Goal: Information Seeking & Learning: Learn about a topic

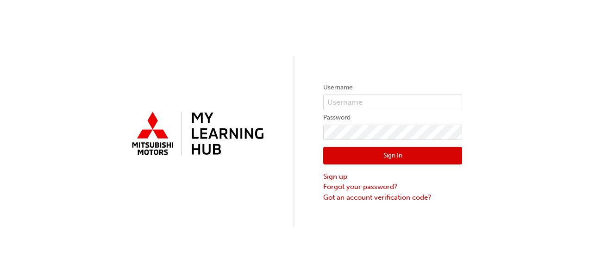
click at [399, 156] on button "Sign In" at bounding box center [392, 156] width 139 height 18
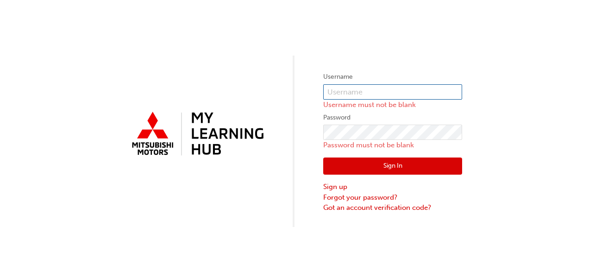
click at [378, 91] on input "text" at bounding box center [392, 92] width 139 height 16
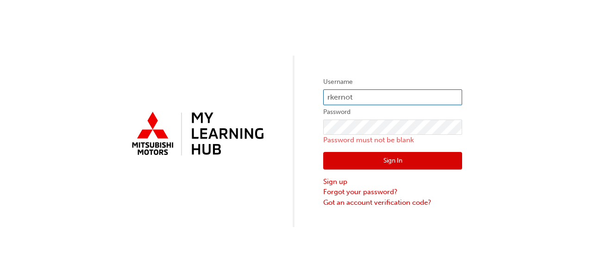
type input "[EMAIL_ADDRESS][DOMAIN_NAME]"
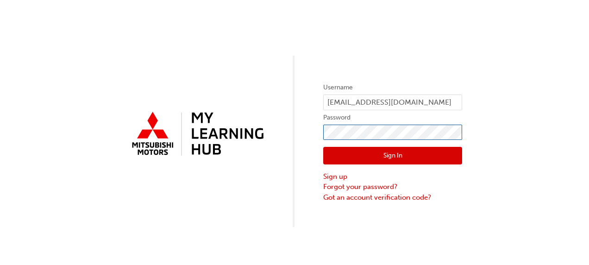
click button "Sign In" at bounding box center [392, 156] width 139 height 18
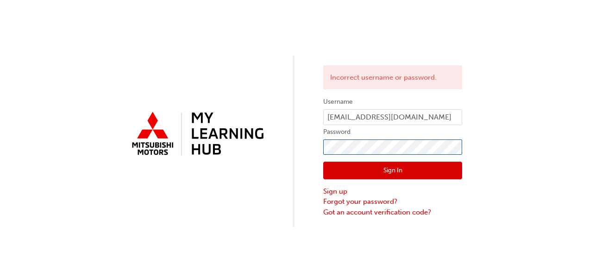
click at [310, 145] on div "Incorrect username or password. Username [EMAIL_ADDRESS][DOMAIN_NAME] Password …" at bounding box center [294, 113] width 589 height 227
click at [392, 174] on button "Sign In" at bounding box center [392, 171] width 139 height 18
drag, startPoint x: 392, startPoint y: 174, endPoint x: 434, endPoint y: 105, distance: 81.3
click at [434, 105] on form "Username [EMAIL_ADDRESS][DOMAIN_NAME] Password Sign In Sign up Forgot your pass…" at bounding box center [392, 156] width 139 height 121
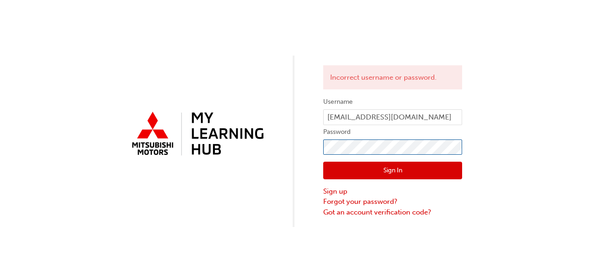
click at [565, 147] on div "Incorrect username or password. Username rkernot@mmal.com.au Password Sign In S…" at bounding box center [294, 113] width 589 height 227
click button "Sign In" at bounding box center [392, 171] width 139 height 18
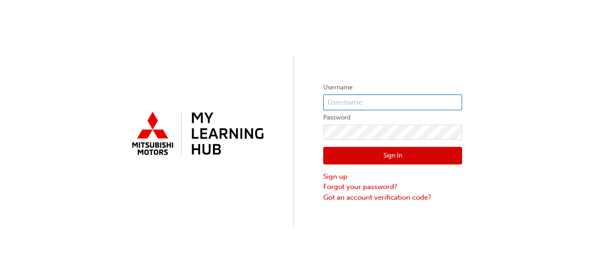
click at [402, 101] on input "text" at bounding box center [392, 103] width 139 height 16
type input "[EMAIL_ADDRESS][DOMAIN_NAME]"
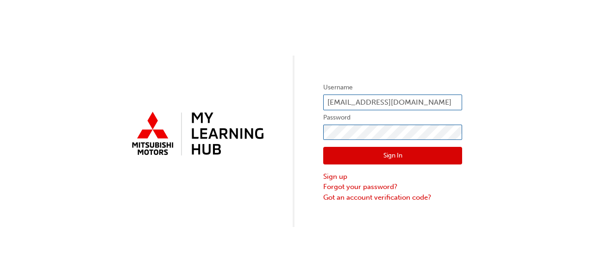
click button "Sign In" at bounding box center [392, 156] width 139 height 18
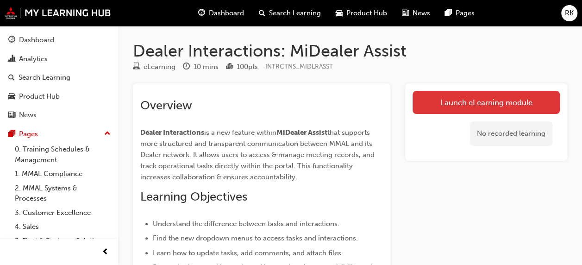
click at [467, 103] on link "Launch eLearning module" at bounding box center [486, 102] width 147 height 23
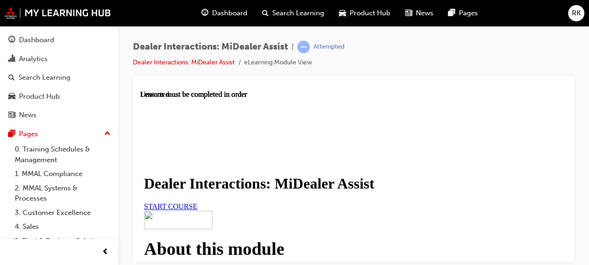
scroll to position [102, 0]
click at [197, 202] on span "START COURSE" at bounding box center [170, 206] width 53 height 8
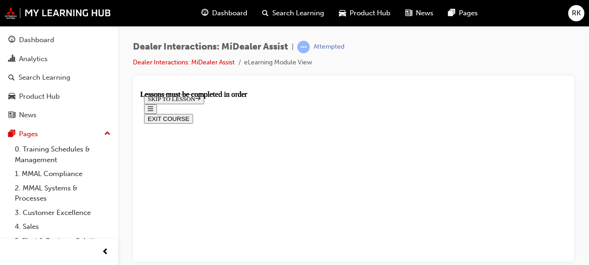
scroll to position [168, 0]
click at [152, 105] on icon "Open navigation menu" at bounding box center [151, 108] width 6 height 6
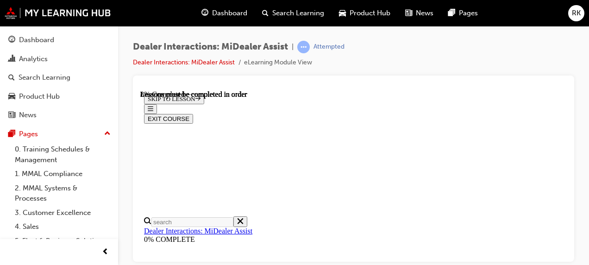
click at [297, 104] on div "EXIT COURSE" at bounding box center [353, 113] width 419 height 19
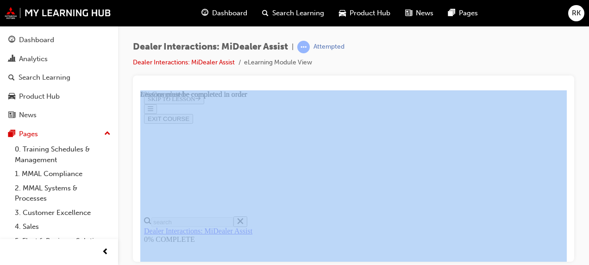
drag, startPoint x: 588, startPoint y: 83, endPoint x: 588, endPoint y: 125, distance: 41.7
click at [588, 125] on div "Dealer Interactions: MiDealer Assist | Attempted Dealer Interactions: MiDealer …" at bounding box center [353, 134] width 471 height 216
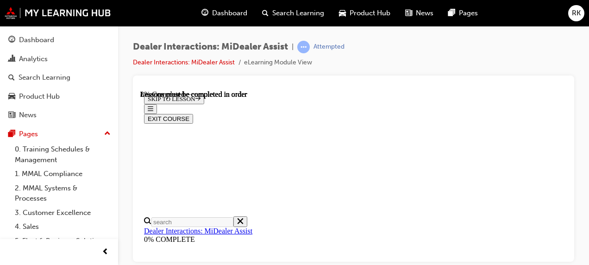
drag, startPoint x: 588, startPoint y: 125, endPoint x: 534, endPoint y: 64, distance: 82.0
click at [534, 64] on div "Dealer Interactions: MiDealer Assist | Attempted Dealer Interactions: MiDealer …" at bounding box center [354, 58] width 442 height 35
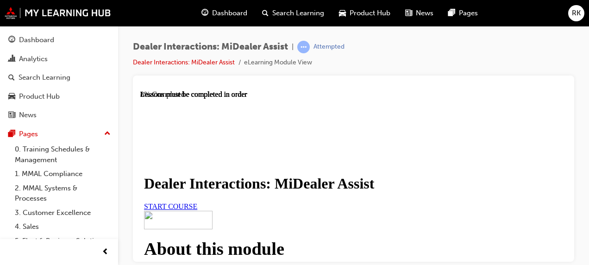
scroll to position [96, 0]
click at [197, 202] on span "START COURSE" at bounding box center [170, 206] width 53 height 8
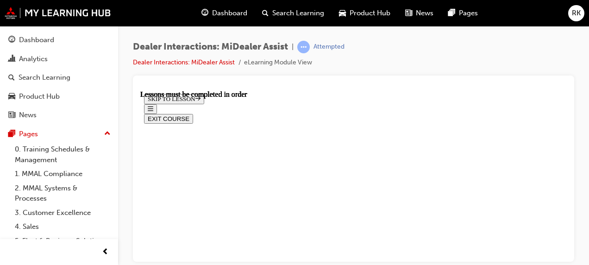
scroll to position [354, 0]
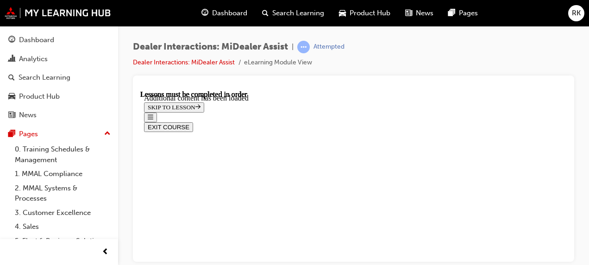
scroll to position [1904, 0]
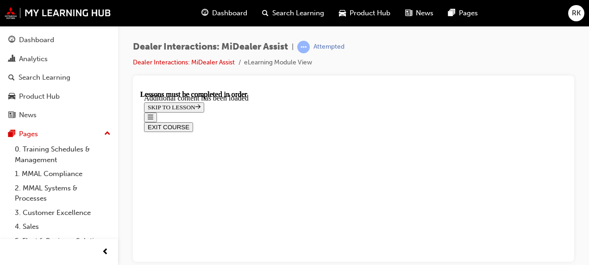
scroll to position [2192, 0]
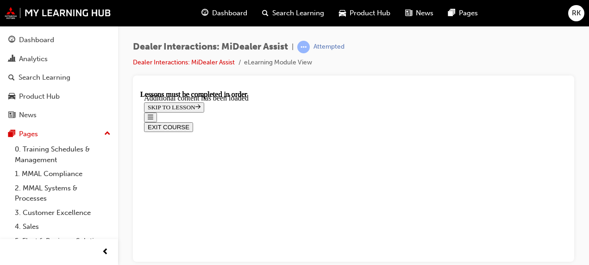
scroll to position [963, 0]
drag, startPoint x: 565, startPoint y: 172, endPoint x: 708, endPoint y: 285, distance: 181.8
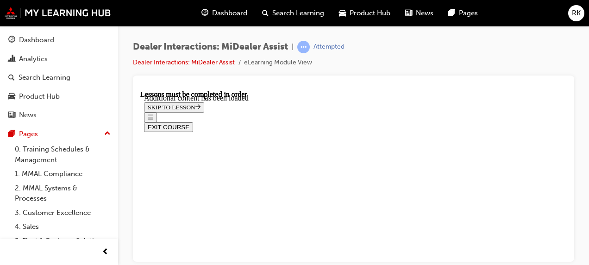
click at [577, 144] on div "Dealer Interactions: MiDealer Assist | Attempted Dealer Interactions: MiDealer …" at bounding box center [353, 134] width 471 height 216
click at [579, 65] on div "Dealer Interactions: MiDealer Assist | Attempted Dealer Interactions: MiDealer …" at bounding box center [353, 134] width 471 height 216
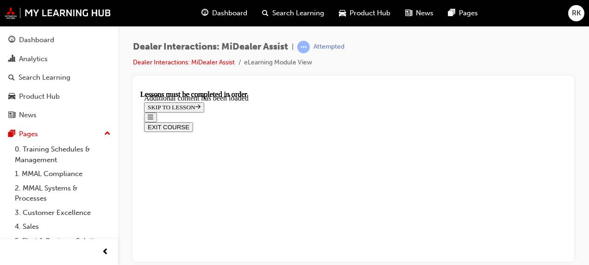
scroll to position [1748, 0]
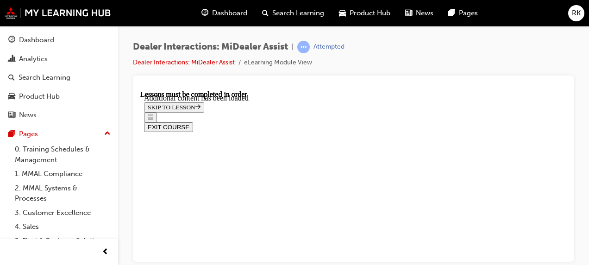
click at [577, 175] on div "Dealer Interactions: MiDealer Assist | Attempted Dealer Interactions: MiDealer …" at bounding box center [353, 134] width 471 height 216
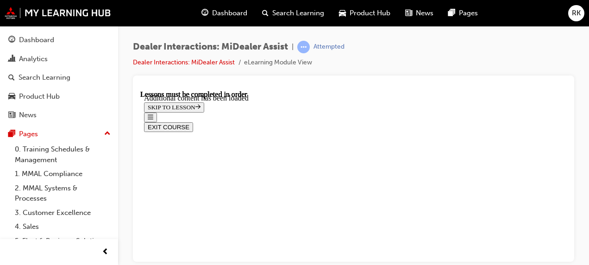
scroll to position [1838, 0]
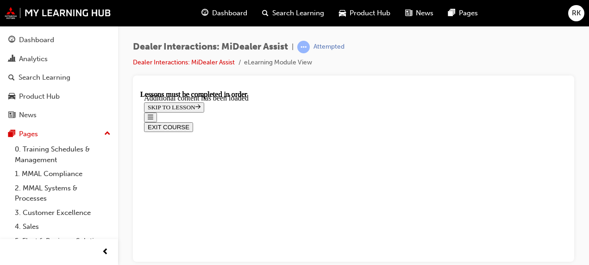
scroll to position [1938, 0]
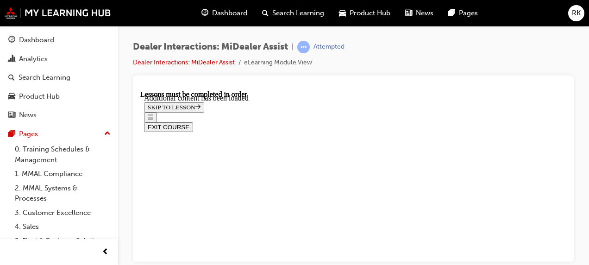
scroll to position [2023, 0]
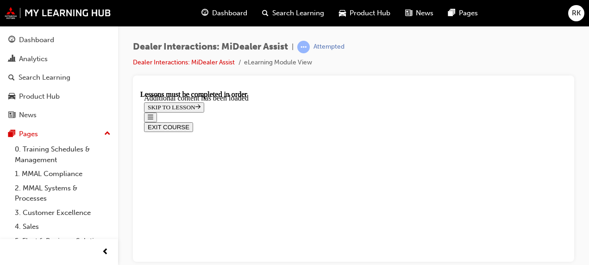
drag, startPoint x: 563, startPoint y: 128, endPoint x: 708, endPoint y: 272, distance: 204.5
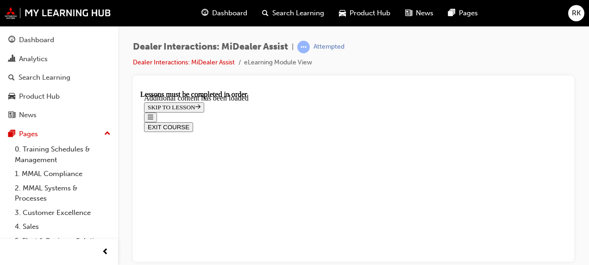
scroll to position [472, 0]
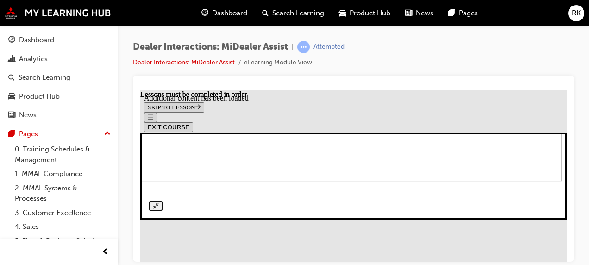
click at [542, 211] on div at bounding box center [353, 176] width 409 height 70
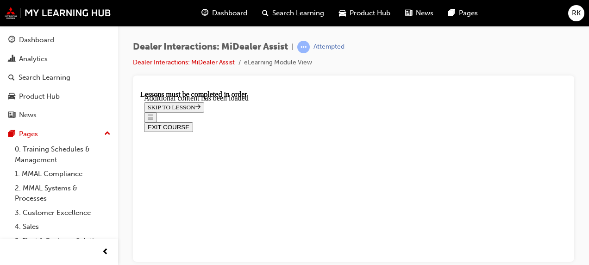
scroll to position [582, 0]
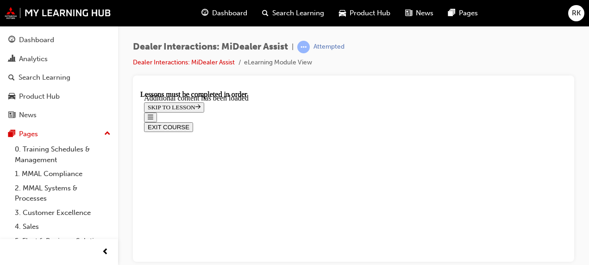
drag, startPoint x: 567, startPoint y: 204, endPoint x: 708, endPoint y: 300, distance: 170.4
drag, startPoint x: 708, startPoint y: 300, endPoint x: 566, endPoint y: 215, distance: 165.1
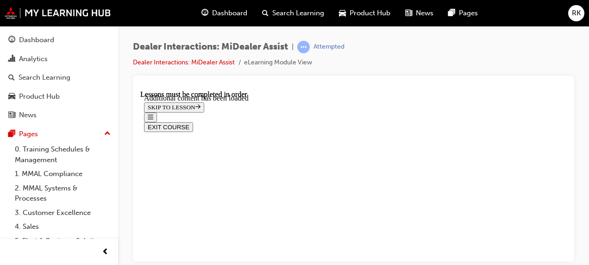
scroll to position [125, 0]
drag, startPoint x: 568, startPoint y: 190, endPoint x: 567, endPoint y: 201, distance: 10.7
click at [567, 201] on div at bounding box center [354, 169] width 442 height 186
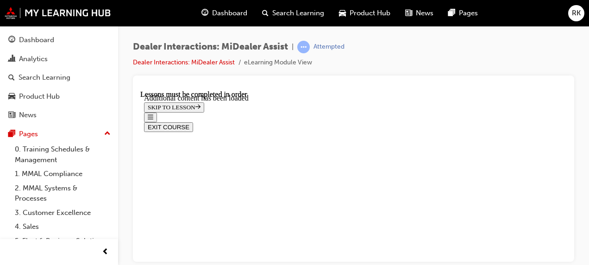
drag, startPoint x: 569, startPoint y: 158, endPoint x: 572, endPoint y: 165, distance: 7.1
click at [575, 175] on div "Dealer Interactions: MiDealer Assist | Attempted Dealer Interactions: MiDealer …" at bounding box center [353, 134] width 471 height 216
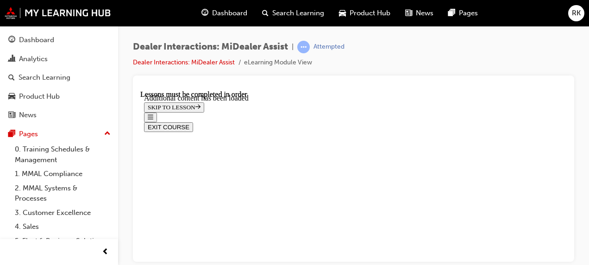
drag, startPoint x: 708, startPoint y: 277, endPoint x: 566, endPoint y: 195, distance: 163.2
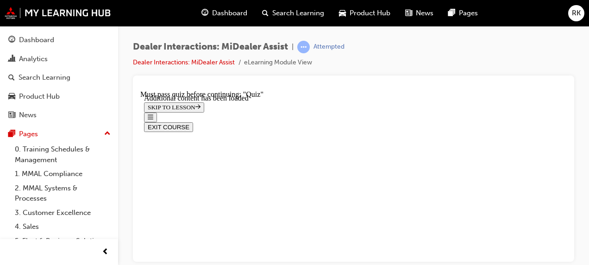
scroll to position [291, 0]
drag, startPoint x: 562, startPoint y: 120, endPoint x: 710, endPoint y: 297, distance: 231.9
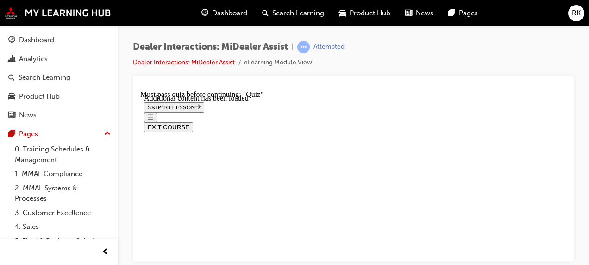
radio input "true"
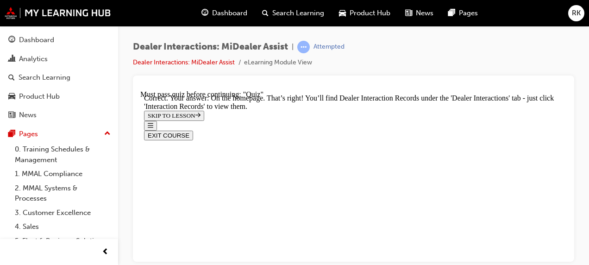
scroll to position [430, 0]
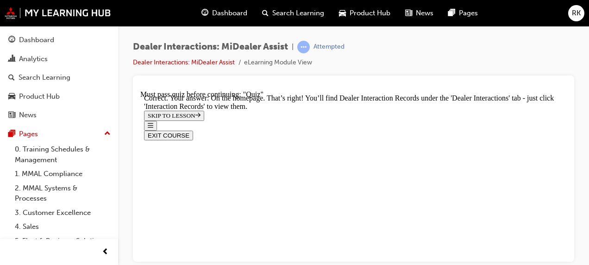
radio input "true"
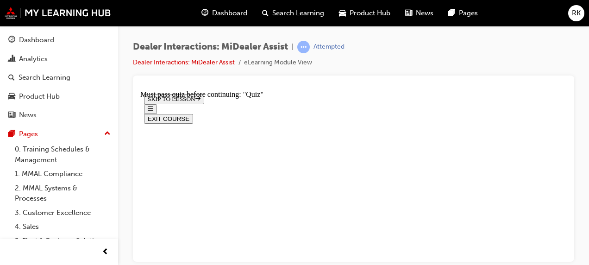
scroll to position [162, 0]
radio input "true"
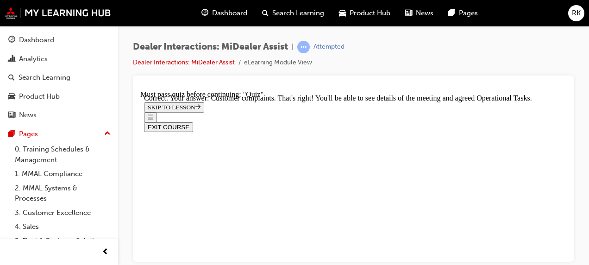
scroll to position [389, 0]
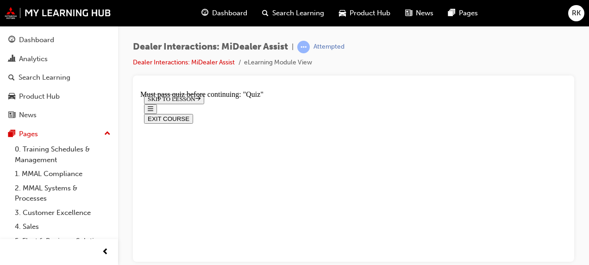
scroll to position [212, 0]
radio input "true"
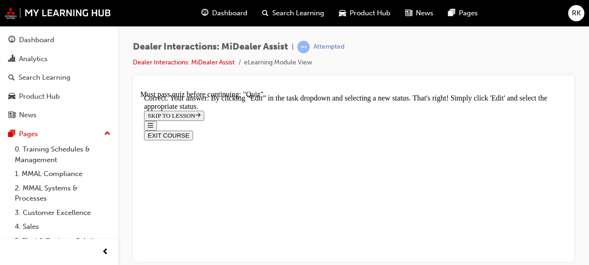
scroll to position [412, 0]
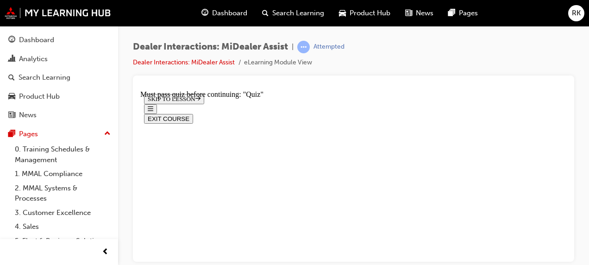
scroll to position [205, 0]
radio input "true"
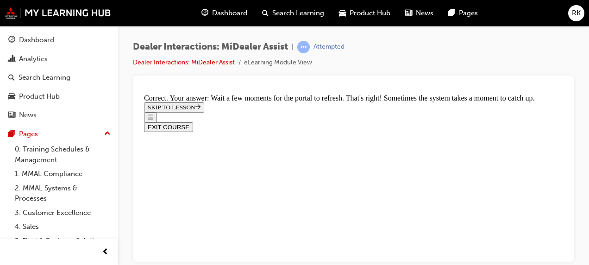
scroll to position [431, 0]
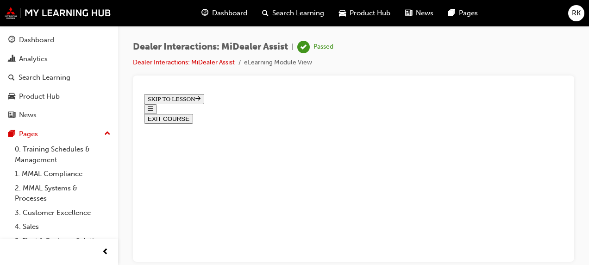
scroll to position [309, 0]
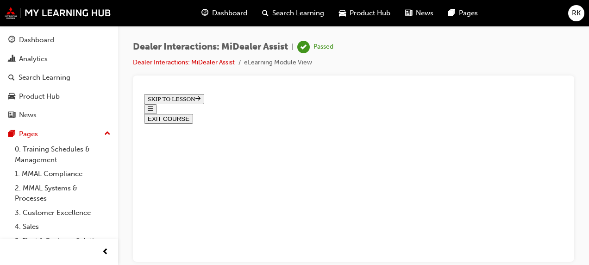
radio input "true"
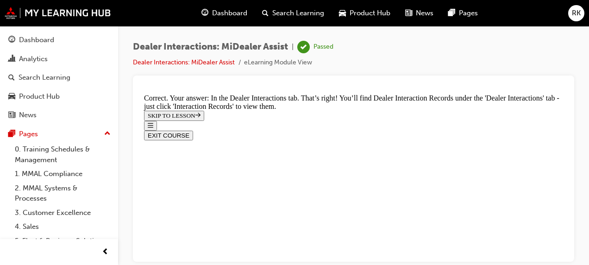
scroll to position [430, 0]
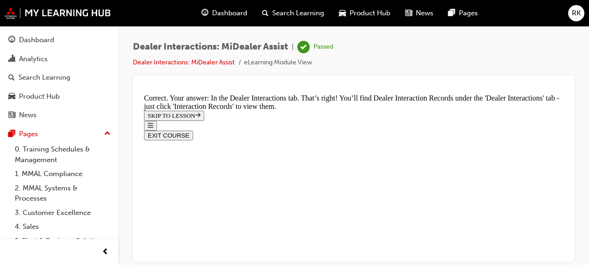
radio input "true"
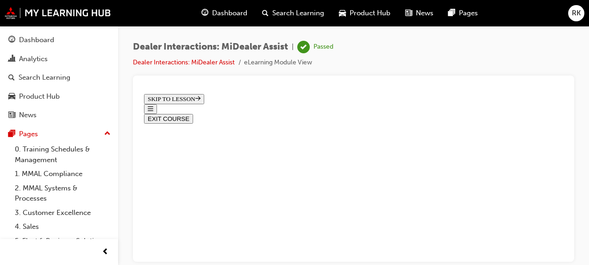
scroll to position [235, 0]
radio input "true"
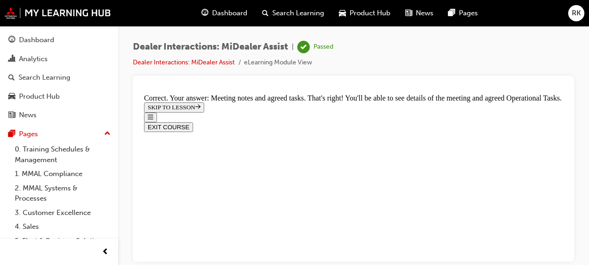
scroll to position [416, 0]
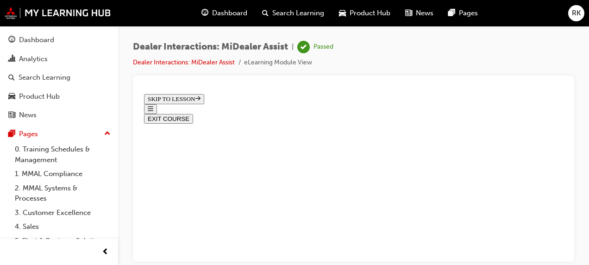
scroll to position [201, 0]
radio input "true"
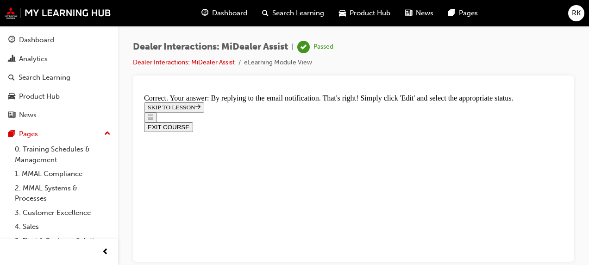
scroll to position [412, 0]
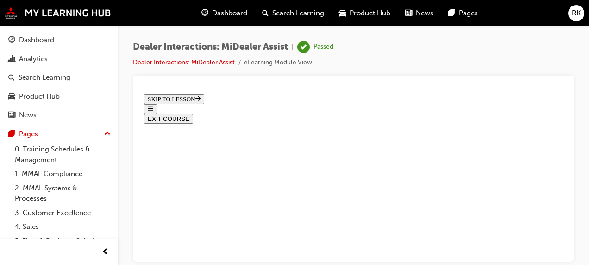
scroll to position [195, 0]
radio input "true"
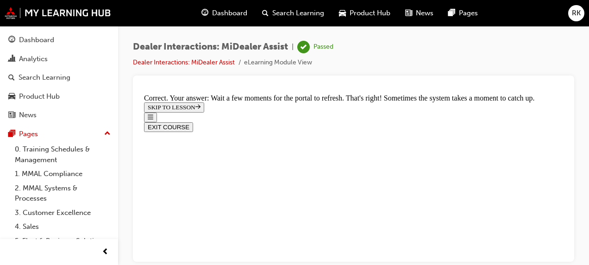
scroll to position [431, 0]
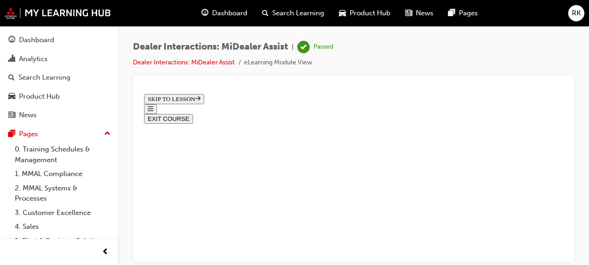
scroll to position [309, 0]
click at [193, 114] on button "EXIT COURSE" at bounding box center [168, 119] width 49 height 10
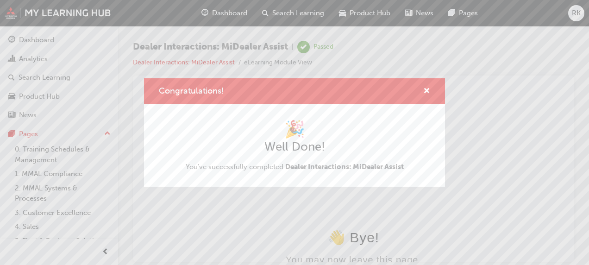
scroll to position [0, 0]
click at [430, 90] on span "cross-icon" at bounding box center [427, 92] width 7 height 8
